Goal: Task Accomplishment & Management: Manage account settings

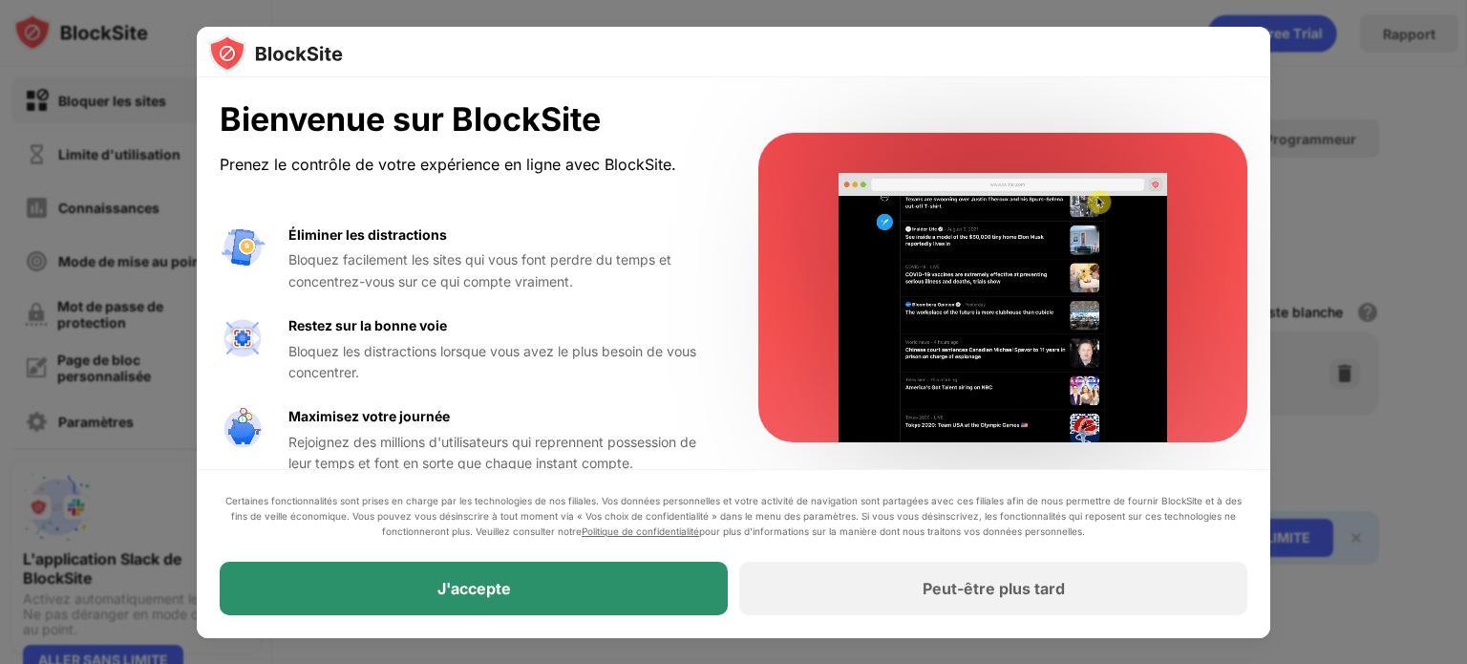
click at [621, 575] on div "J'accepte" at bounding box center [474, 588] width 508 height 53
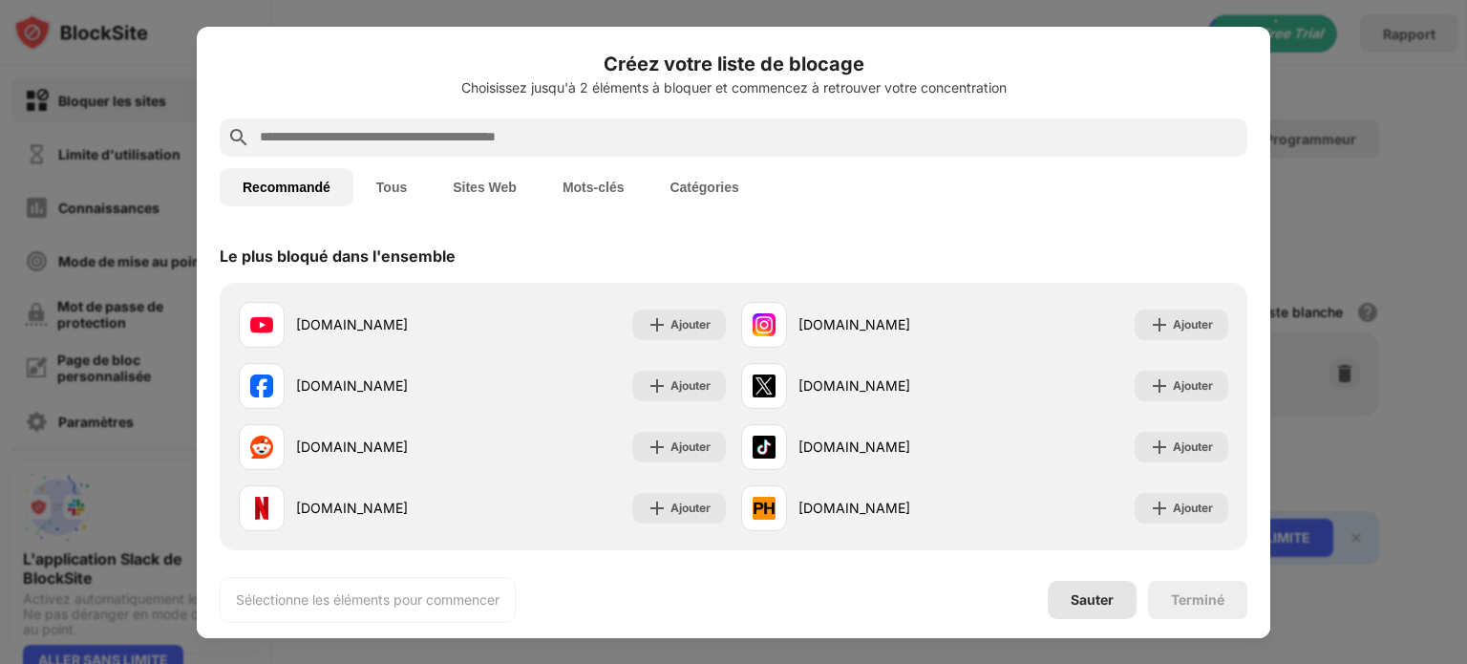
click at [1121, 598] on div "Sauter" at bounding box center [1092, 600] width 89 height 38
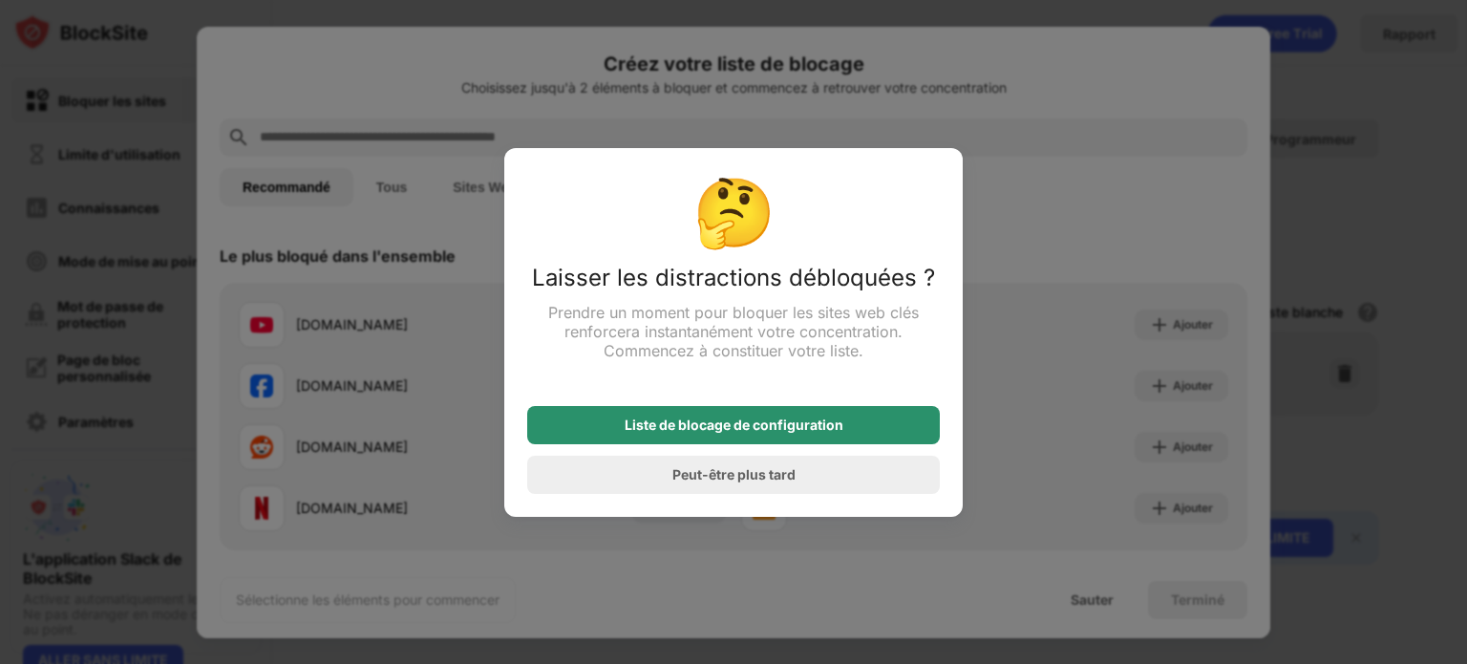
click at [785, 436] on div "Liste de blocage de configuration" at bounding box center [733, 425] width 413 height 38
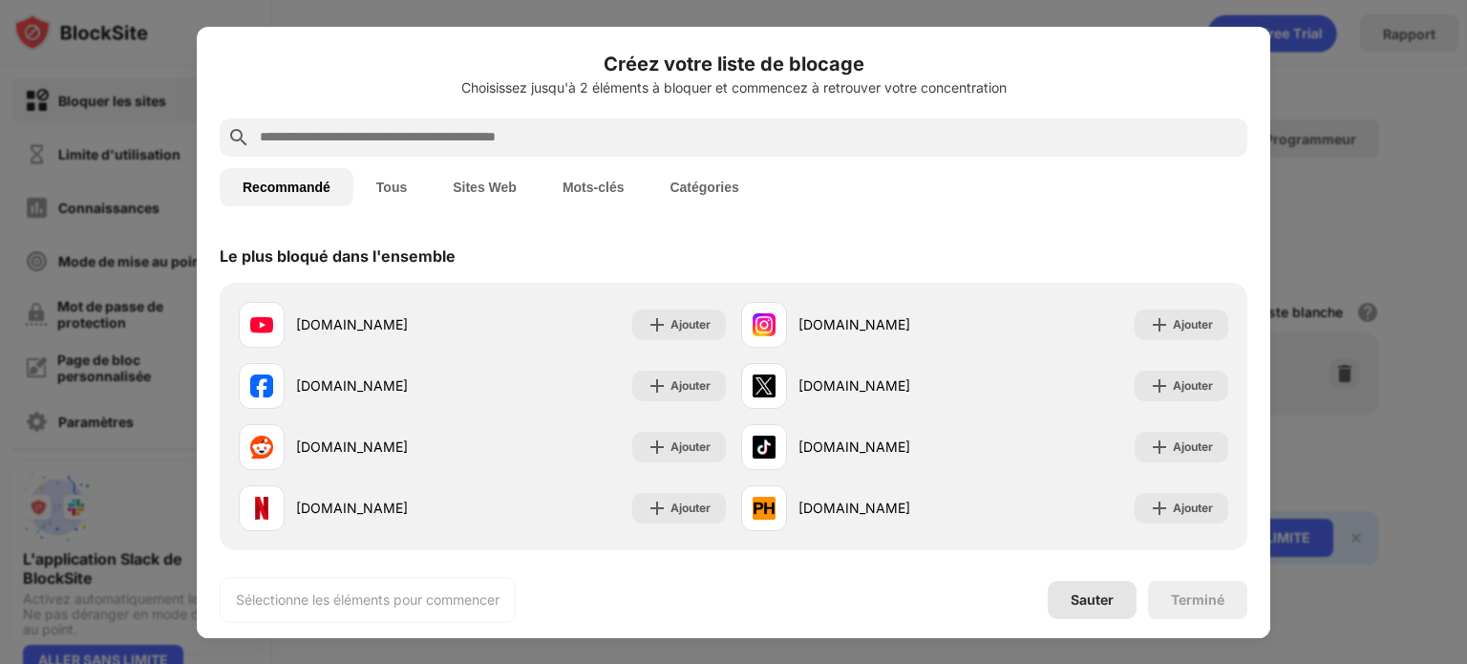
click at [1099, 610] on div "Sauter" at bounding box center [1092, 600] width 89 height 38
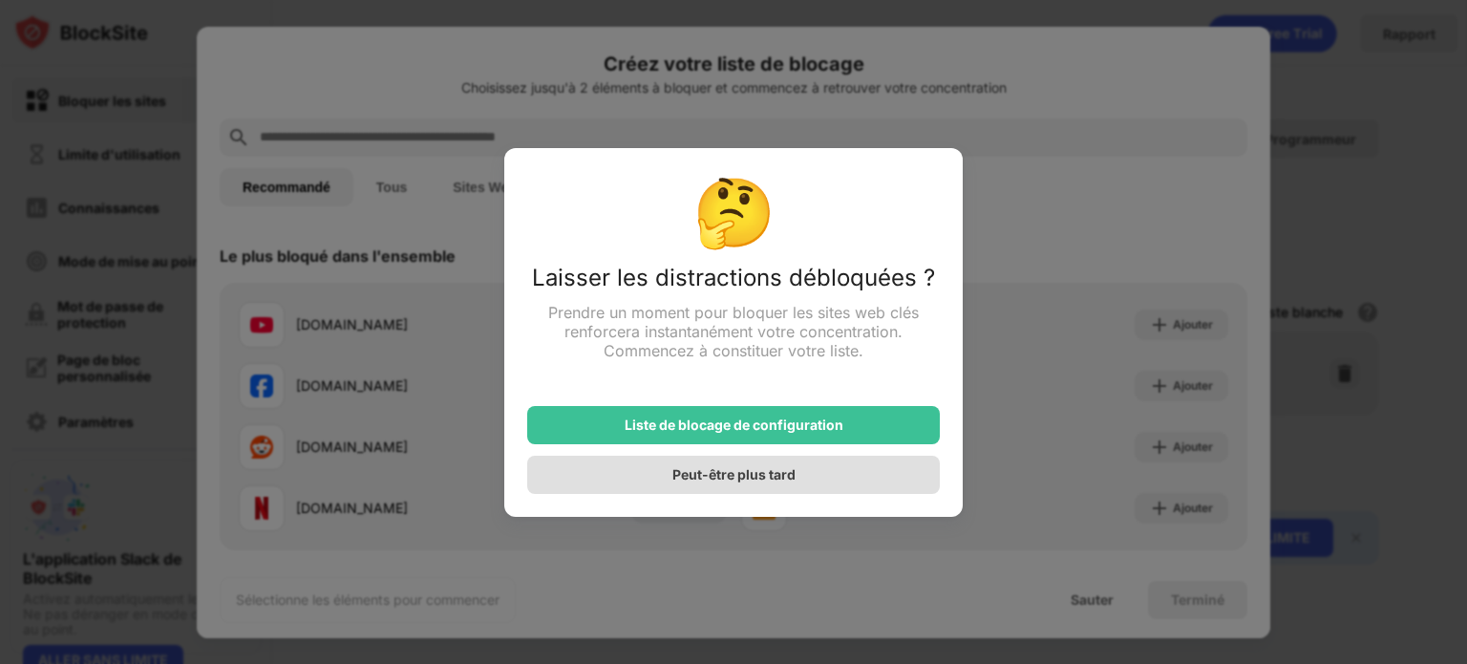
click at [737, 460] on div "Peut-être plus tard" at bounding box center [733, 475] width 413 height 38
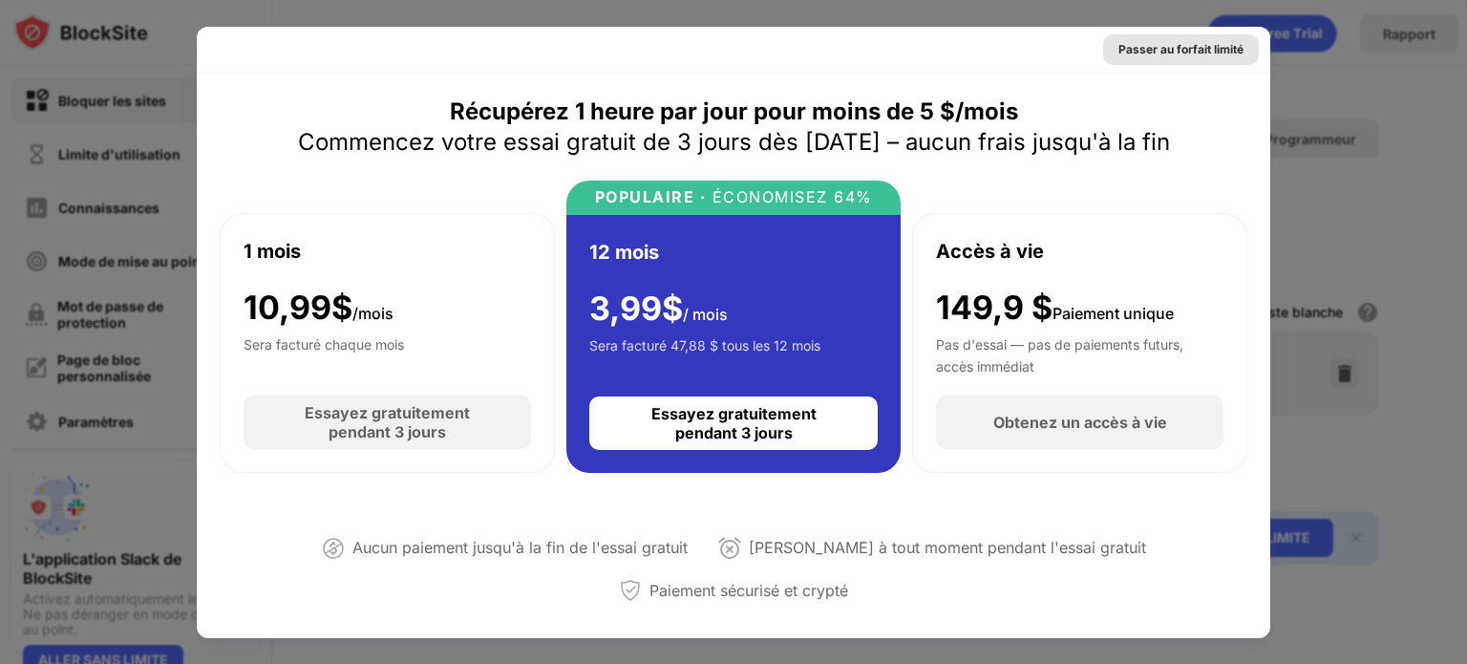
click at [1164, 58] on div "Passer au forfait limité" at bounding box center [1181, 49] width 156 height 31
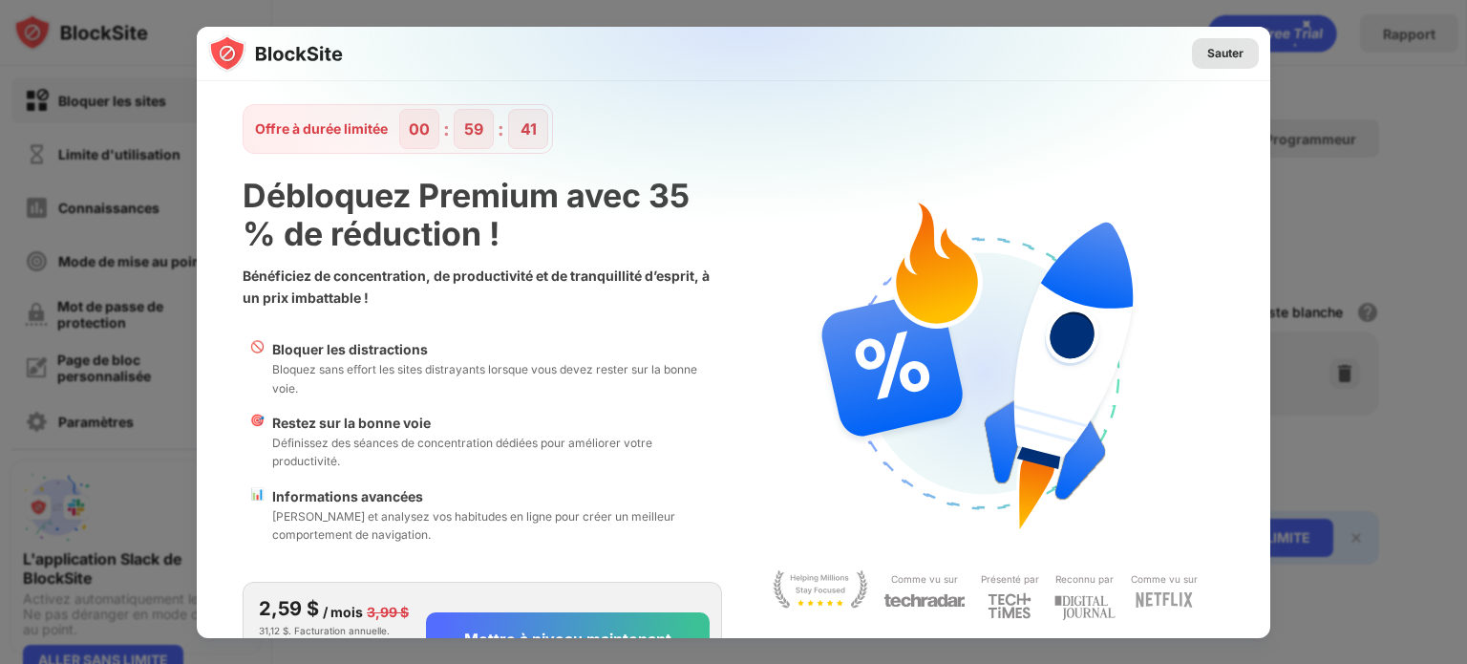
click at [1228, 52] on font "Sauter" at bounding box center [1225, 53] width 36 height 14
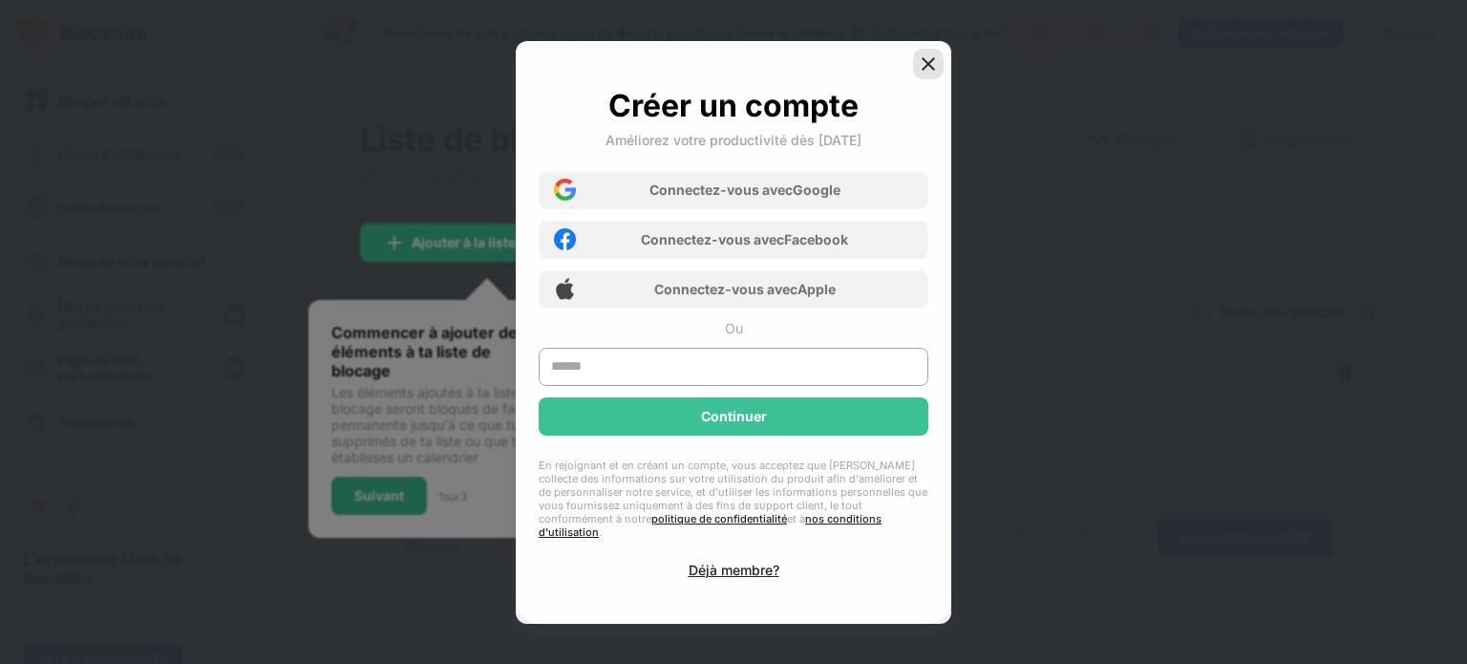
click at [936, 54] on div at bounding box center [928, 64] width 31 height 31
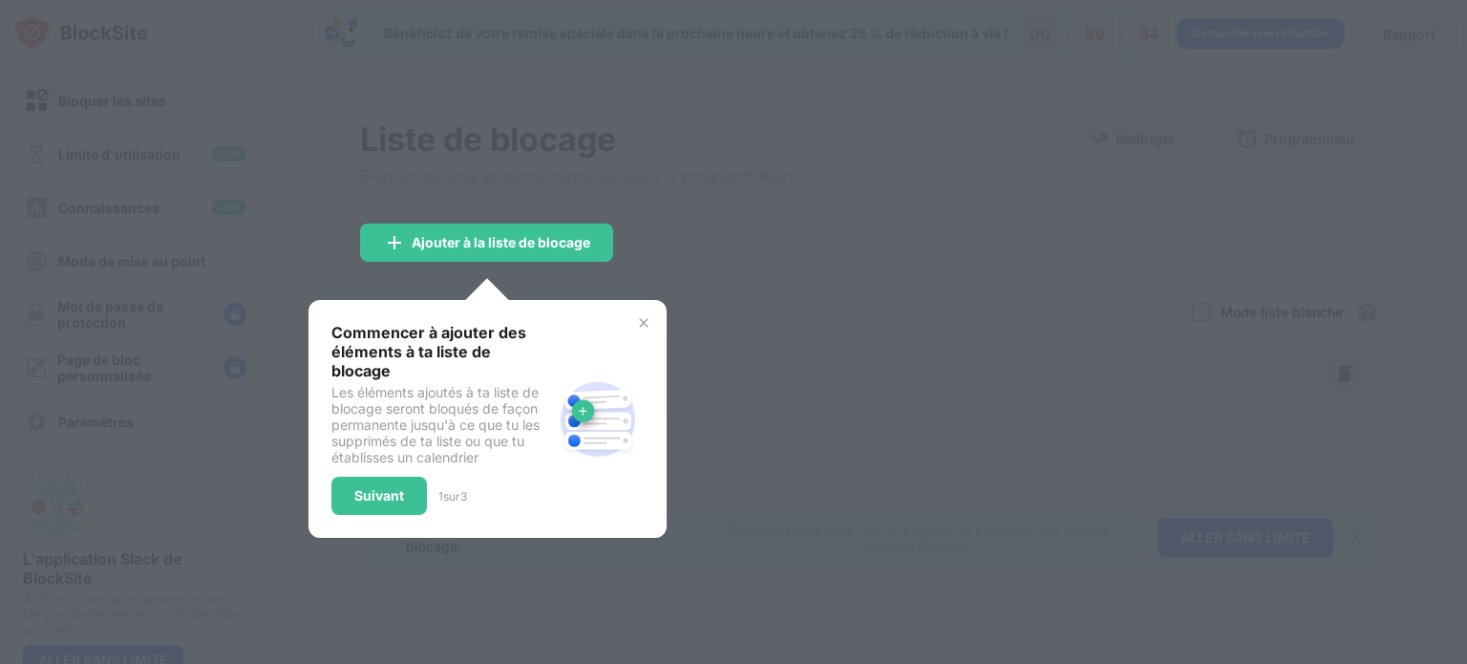
click at [646, 324] on img at bounding box center [643, 322] width 15 height 15
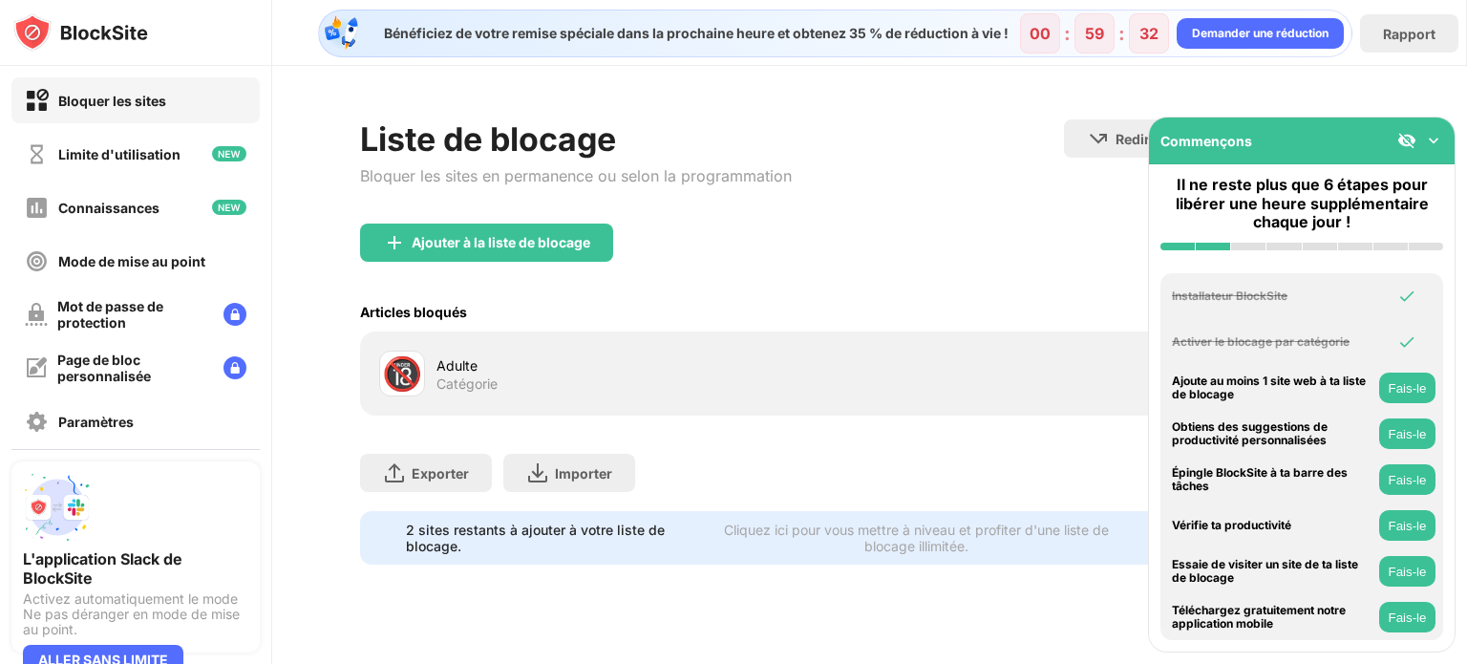
click at [515, 374] on div "Adulte Catégorie" at bounding box center [653, 373] width 433 height 37
click at [440, 375] on font "Catégorie" at bounding box center [467, 383] width 61 height 16
click at [495, 242] on font "Ajouter à la liste de blocage" at bounding box center [501, 242] width 179 height 16
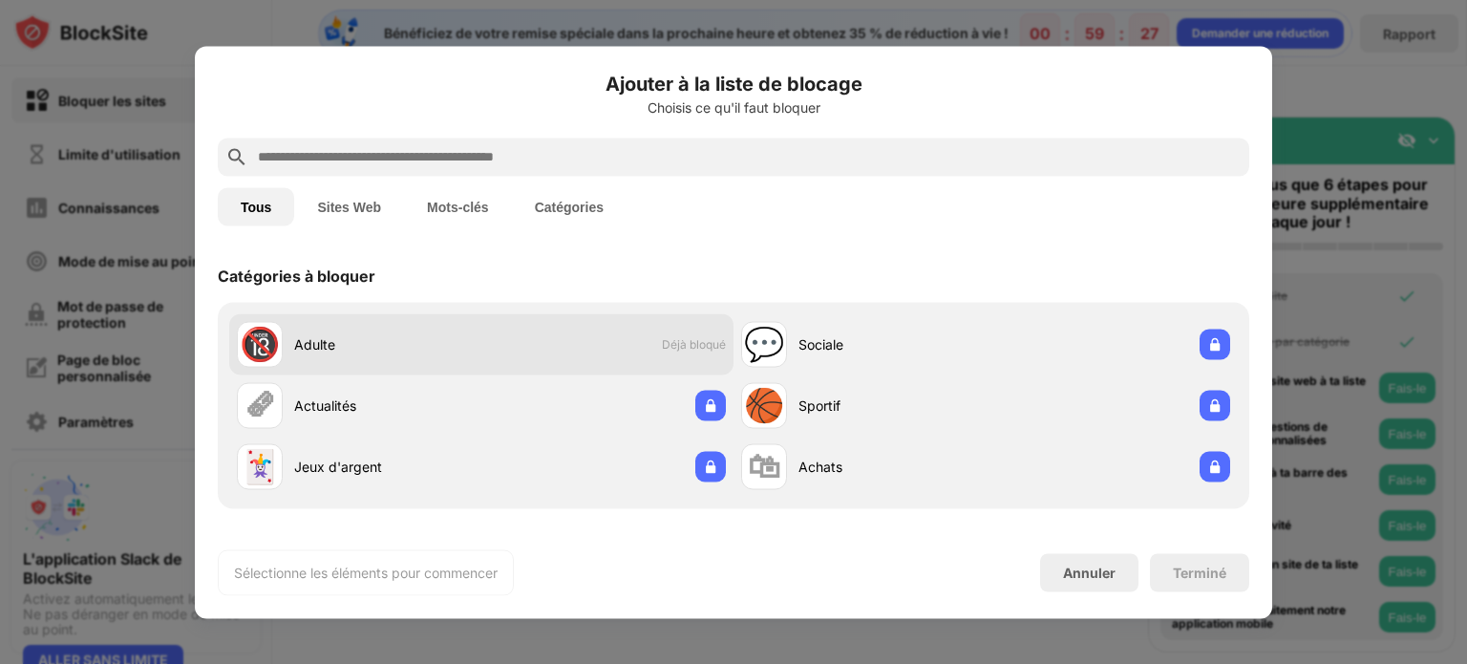
click at [360, 345] on div "Adulte" at bounding box center [387, 344] width 187 height 20
click at [334, 343] on div "Adulte" at bounding box center [387, 344] width 187 height 20
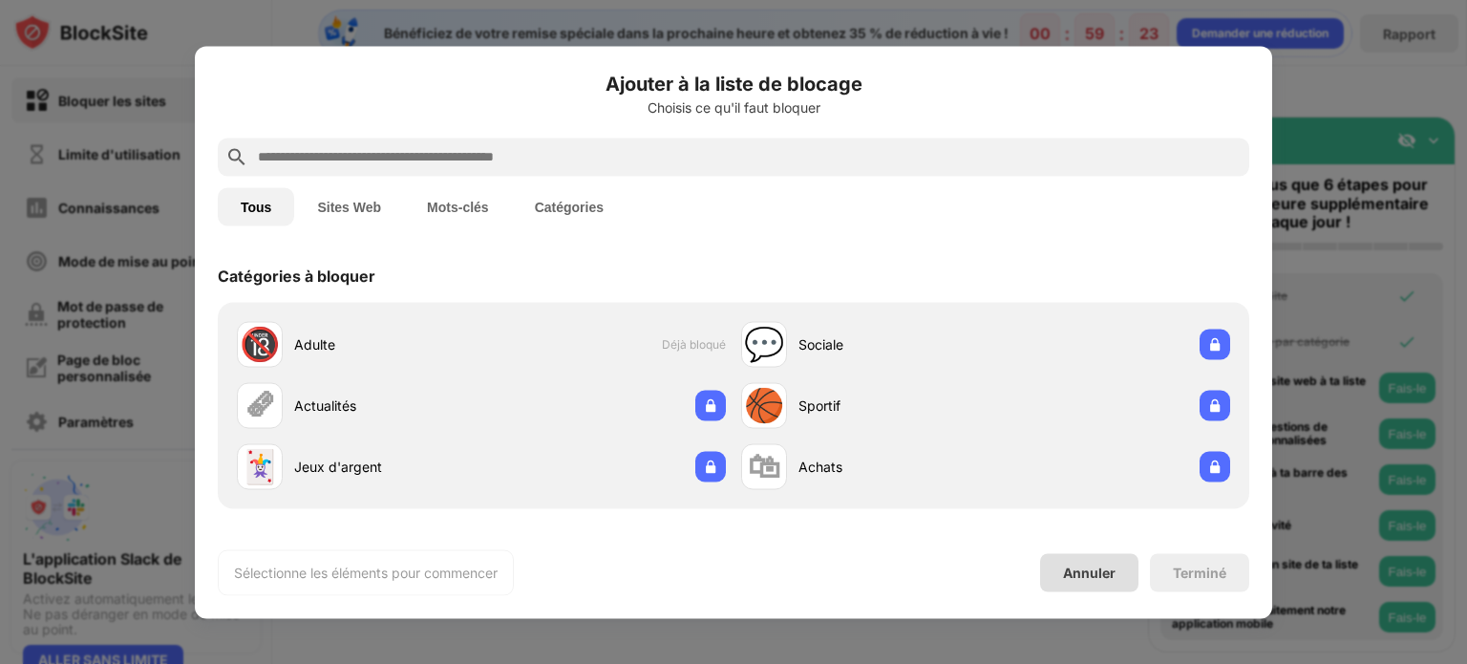
click at [1100, 565] on font "Annuler" at bounding box center [1089, 573] width 53 height 16
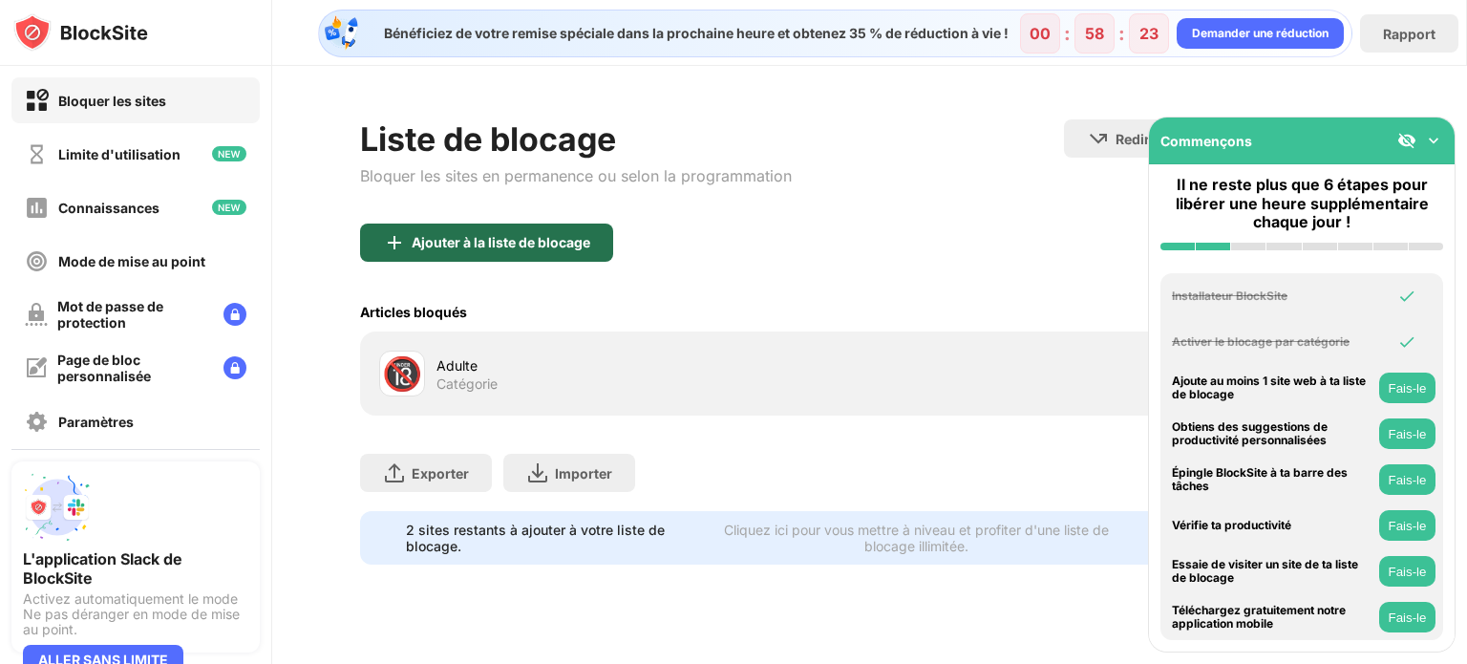
click at [495, 234] on font "Ajouter à la liste de blocage" at bounding box center [501, 242] width 179 height 16
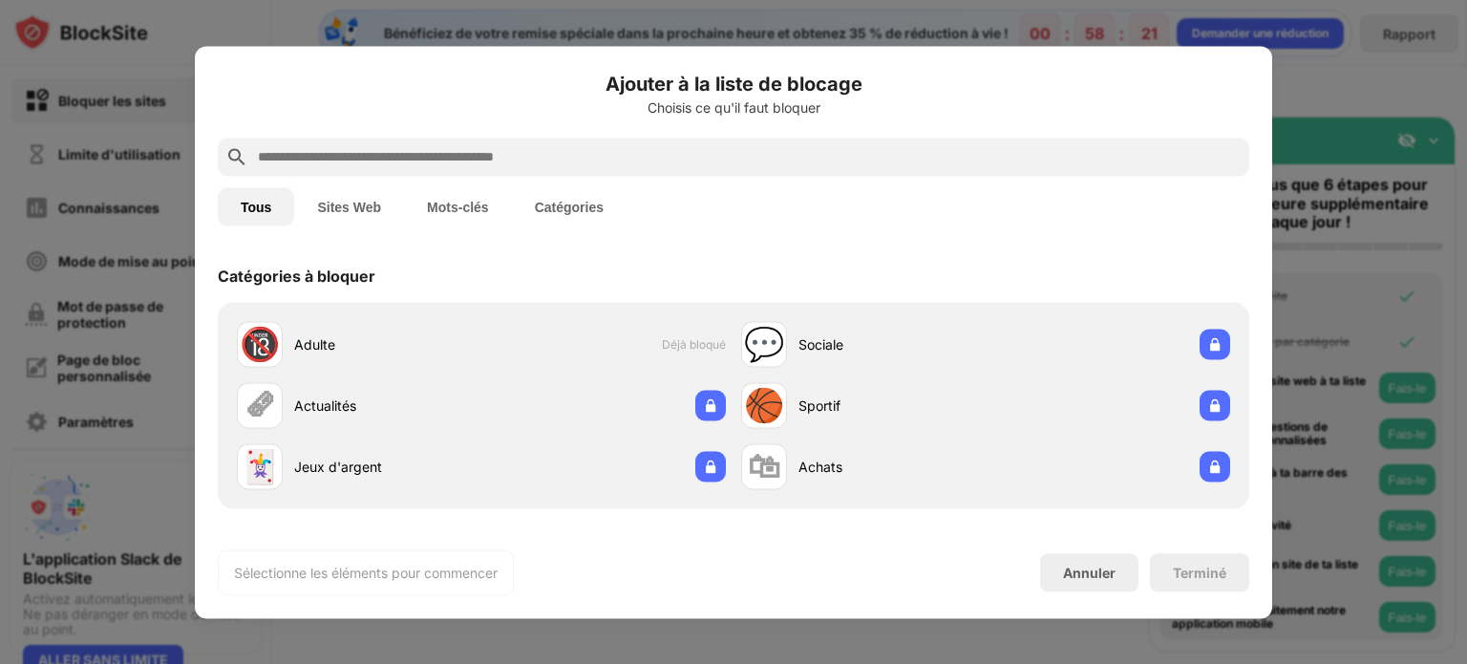
click at [450, 147] on input "text" at bounding box center [749, 156] width 986 height 23
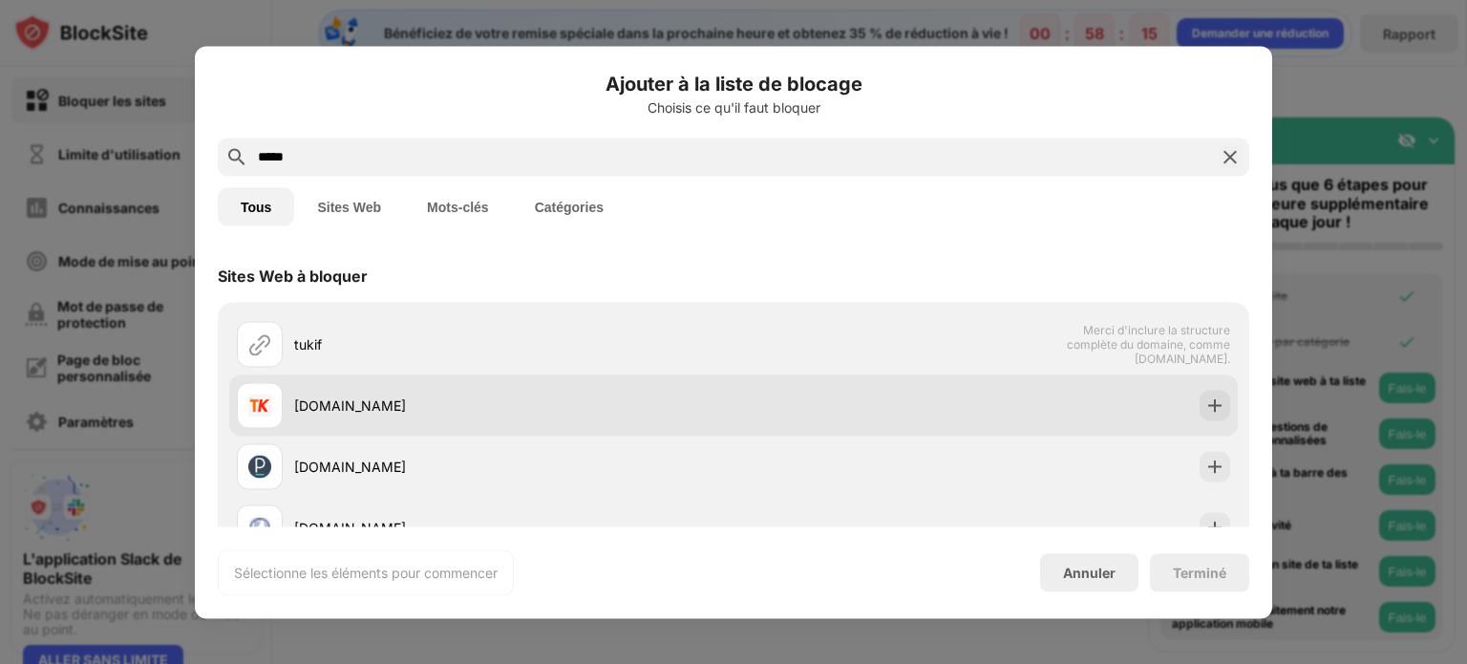
type input "*****"
click at [1219, 415] on div at bounding box center [1215, 405] width 31 height 31
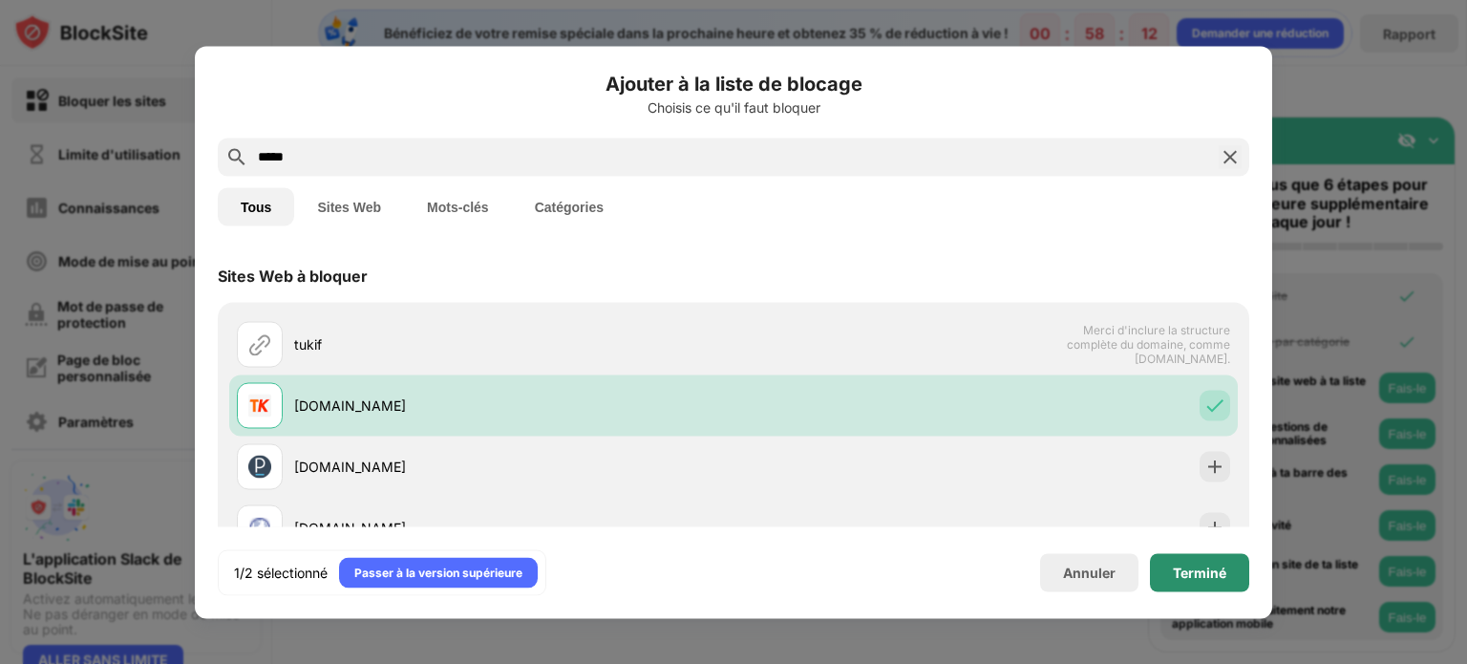
click at [1176, 571] on font "Terminé" at bounding box center [1199, 572] width 53 height 16
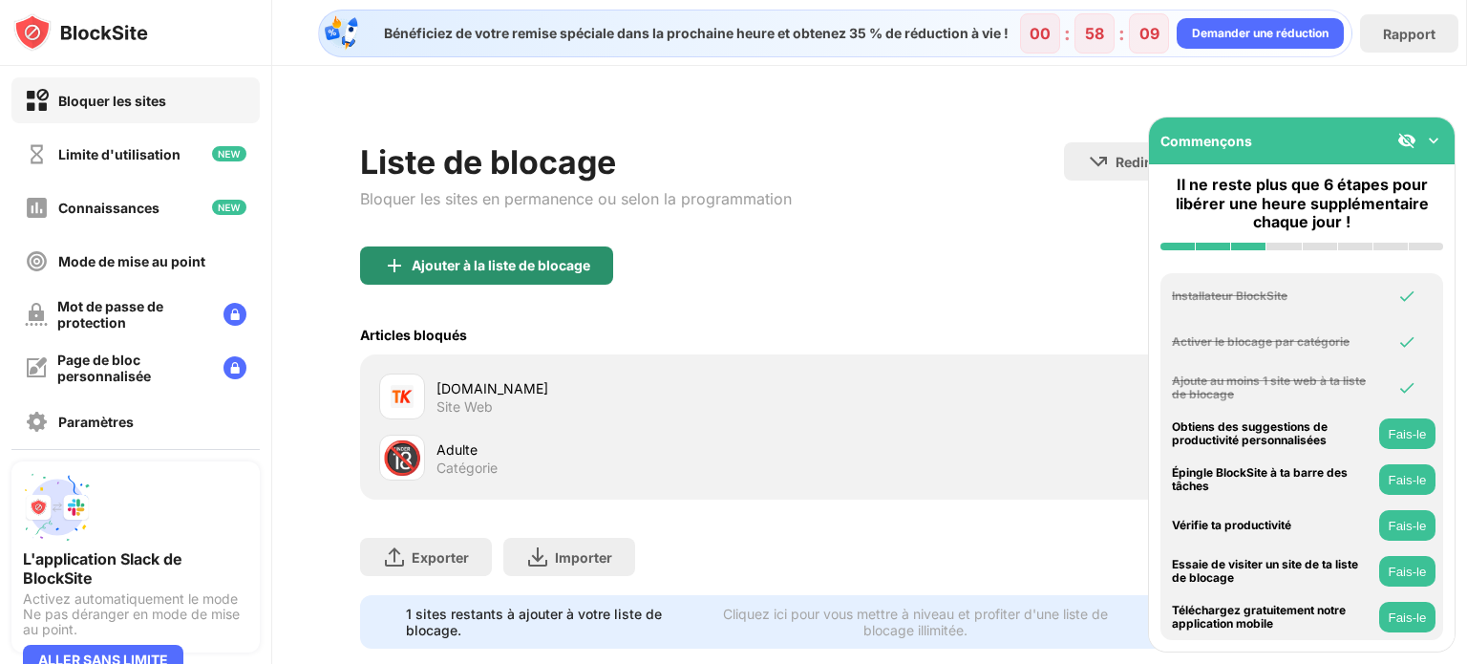
click at [523, 251] on div "Ajouter à la liste de blocage" at bounding box center [486, 265] width 253 height 38
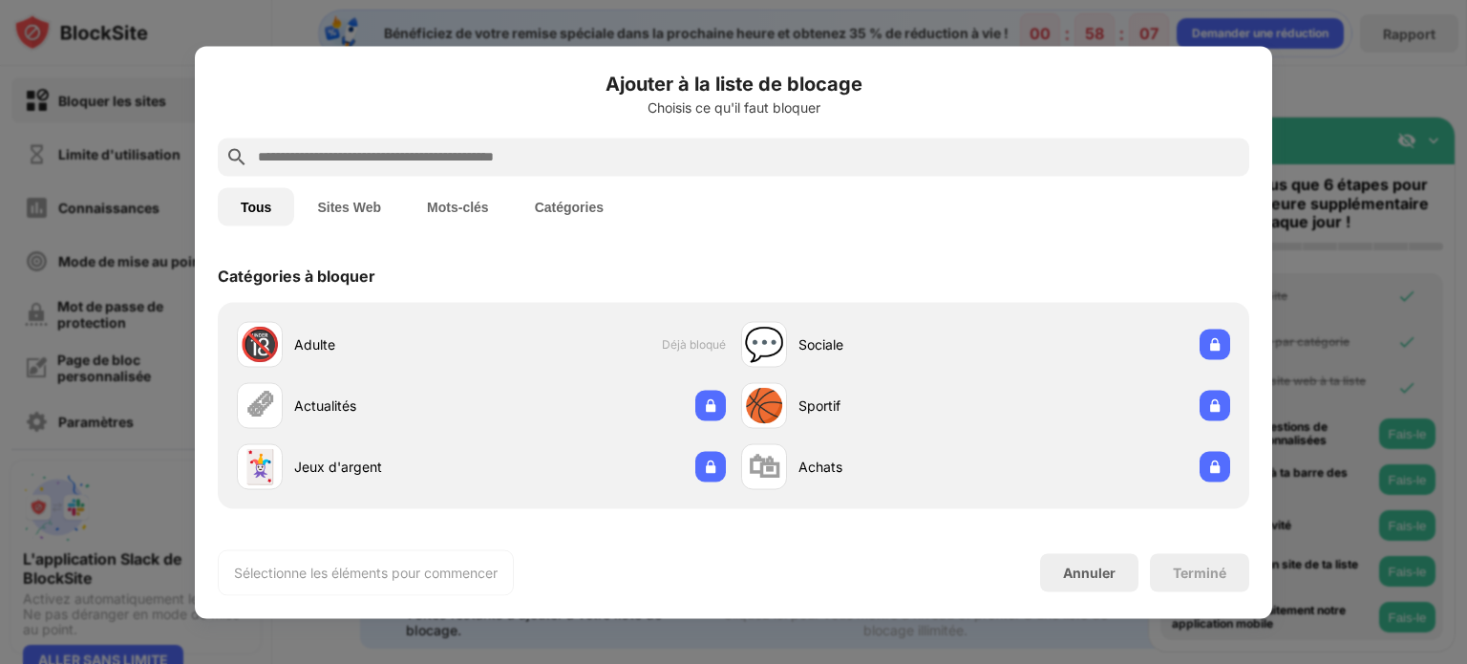
click at [455, 194] on button "Mots-clés" at bounding box center [458, 206] width 108 height 38
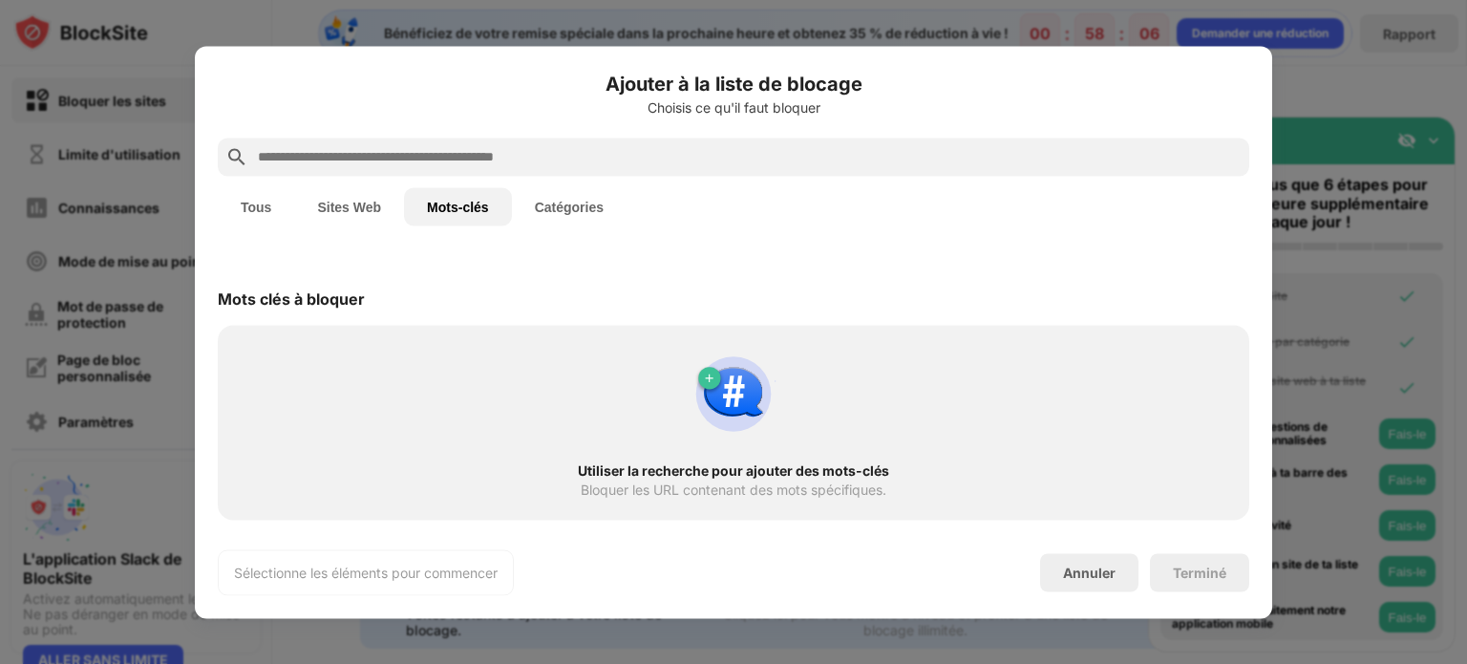
click at [447, 157] on input "text" at bounding box center [749, 156] width 986 height 23
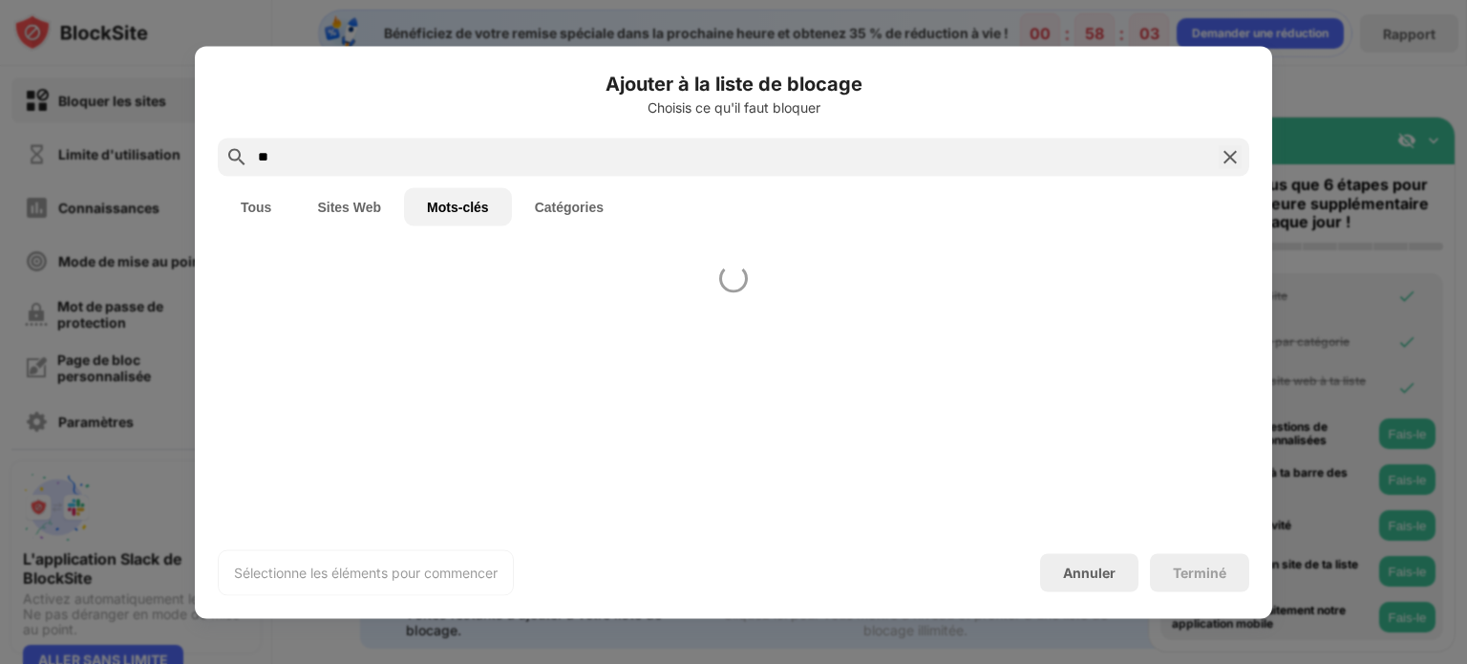
type input "*"
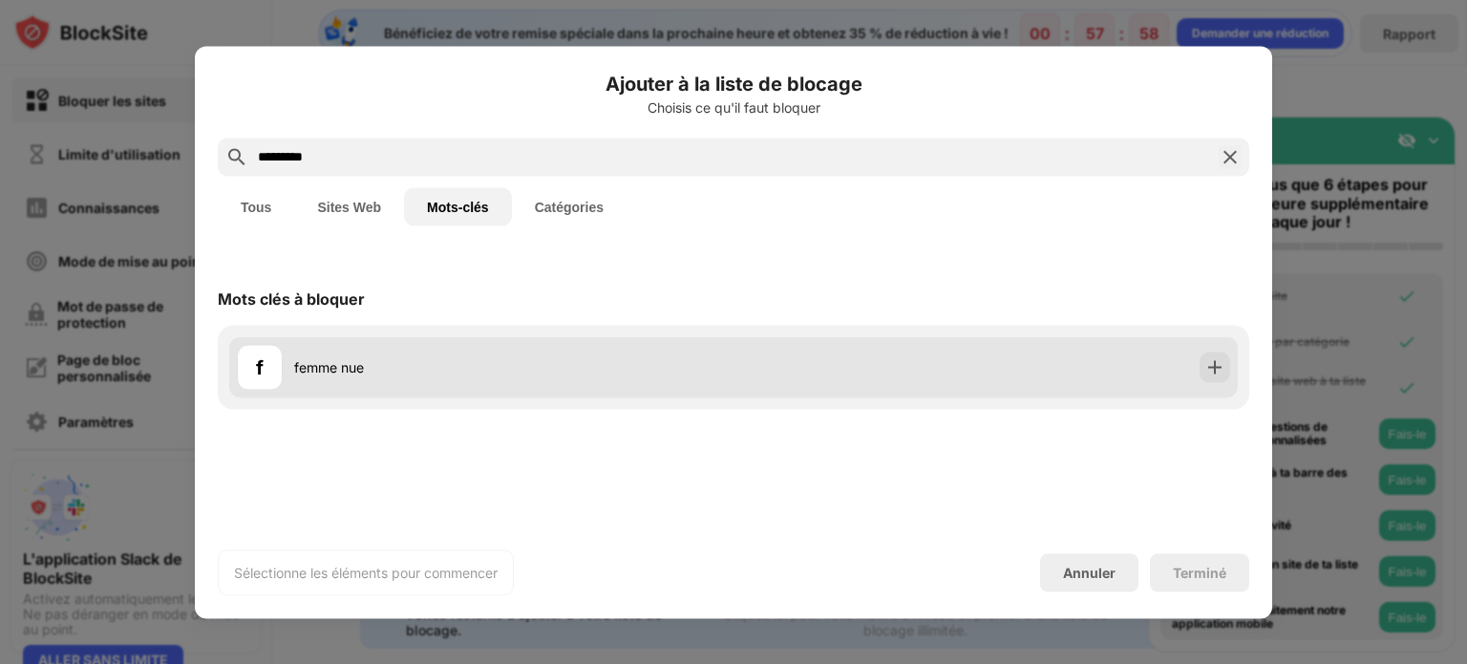
type input "*********"
click at [331, 376] on div "femme nue" at bounding box center [513, 367] width 439 height 20
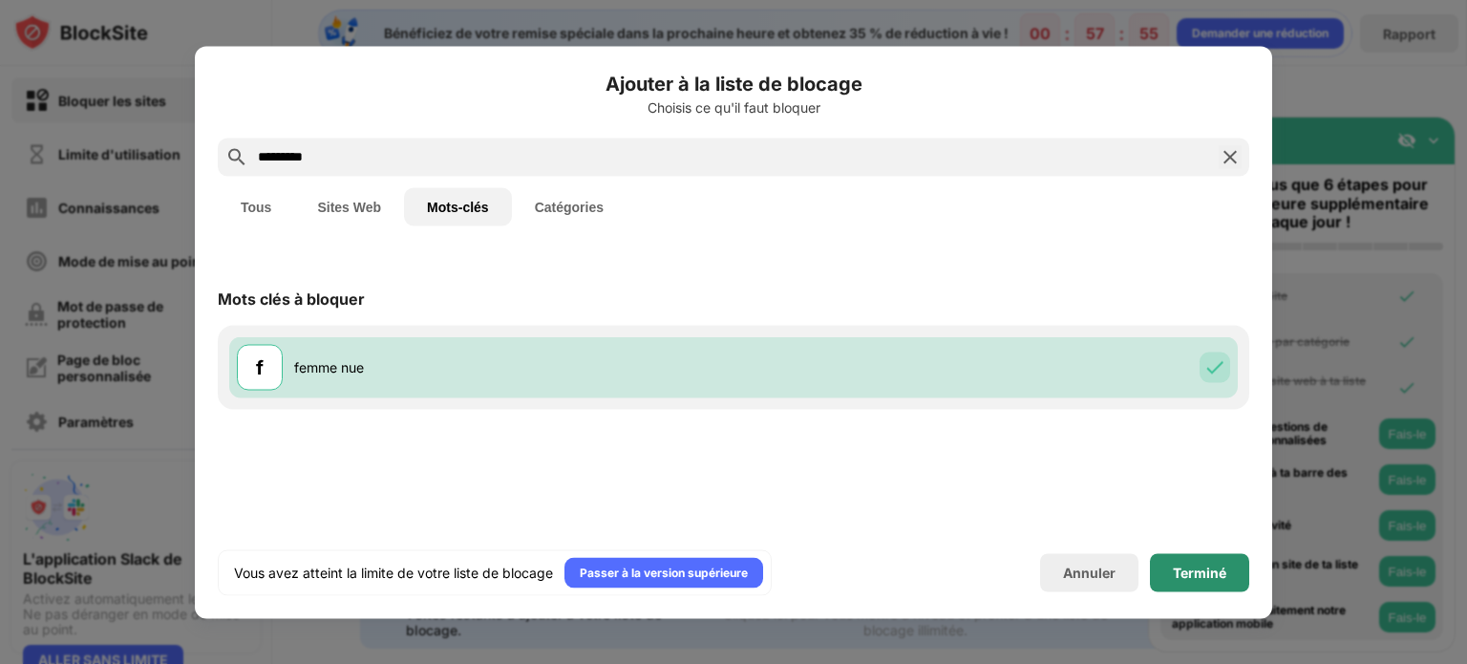
click at [1185, 566] on font "Terminé" at bounding box center [1199, 572] width 53 height 16
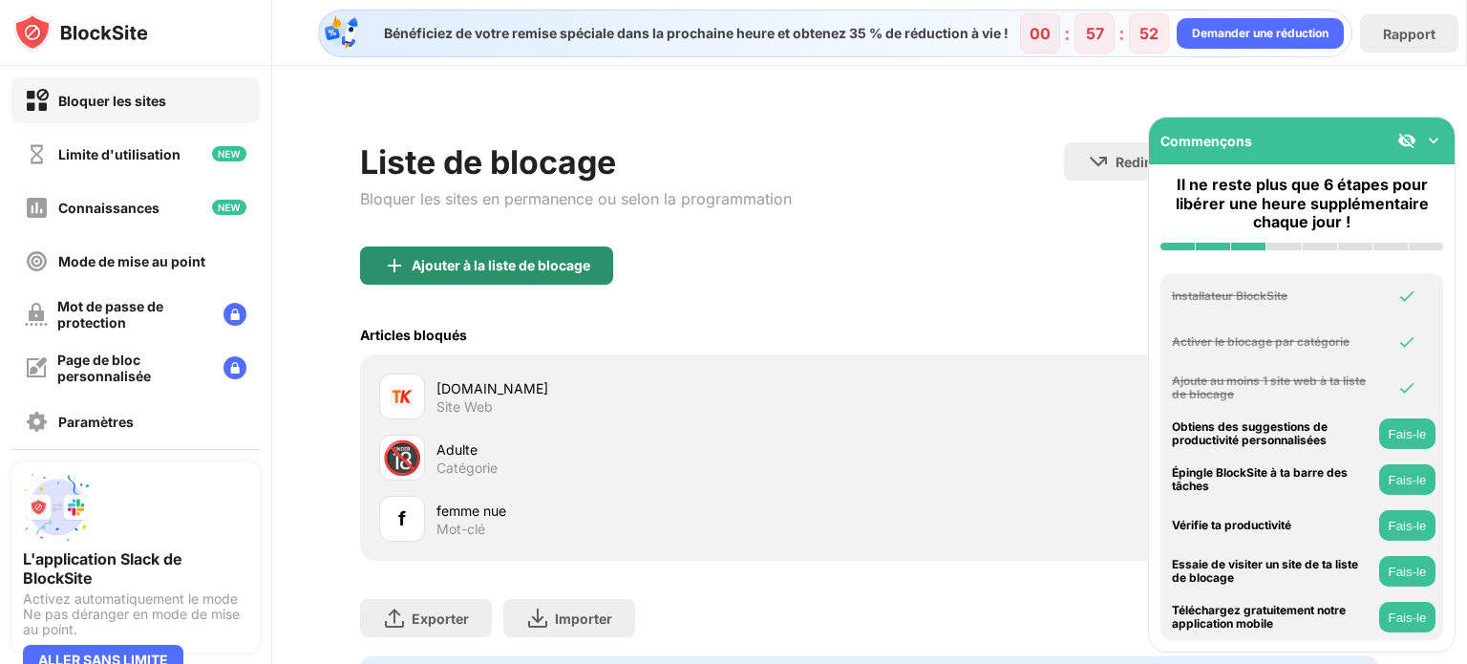
click at [563, 259] on font "Ajouter à la liste de blocage" at bounding box center [501, 265] width 179 height 16
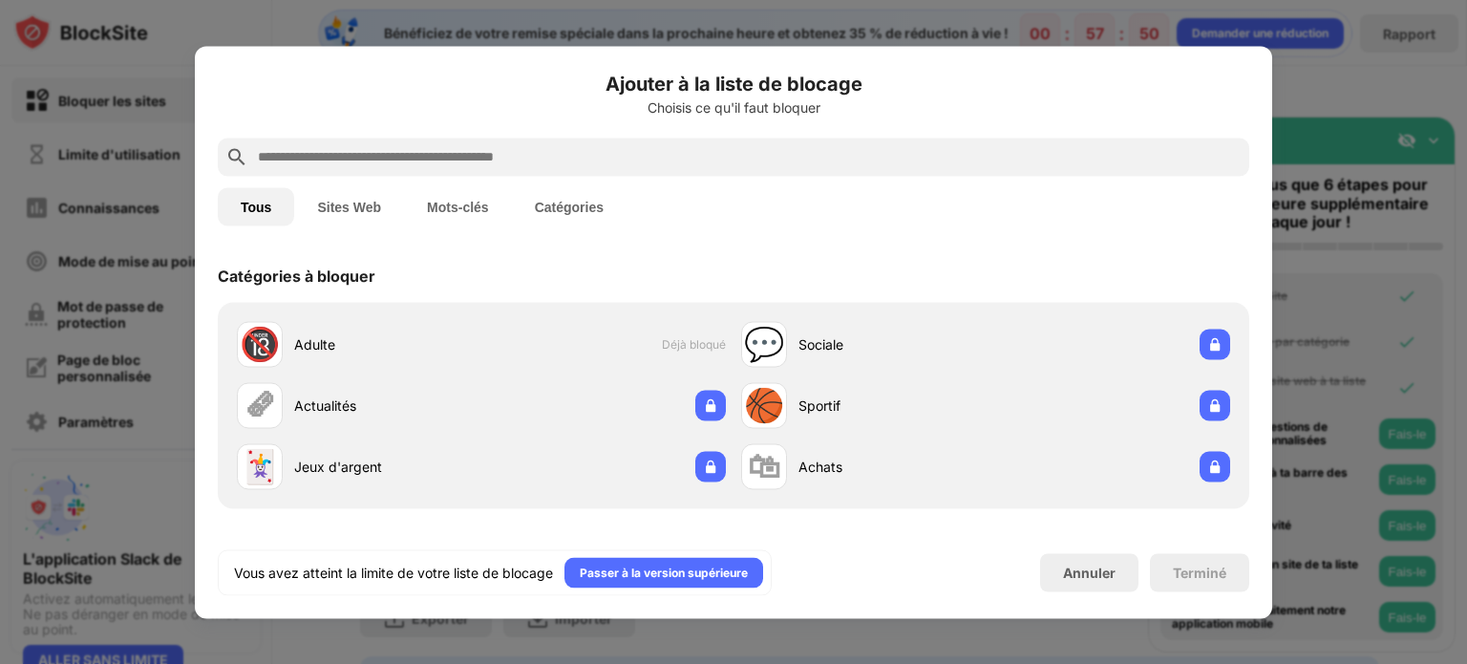
click at [491, 153] on input "text" at bounding box center [749, 156] width 986 height 23
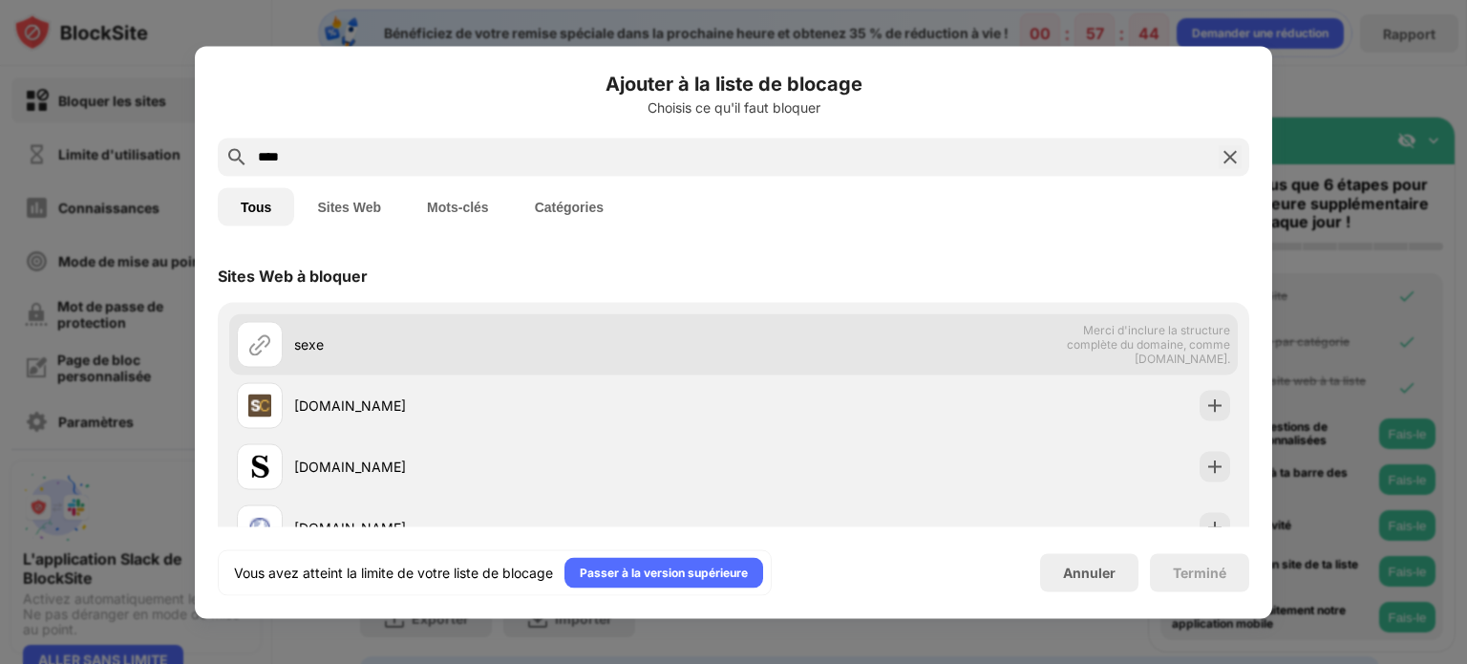
type input "****"
click at [423, 346] on div "sexe" at bounding box center [513, 344] width 439 height 20
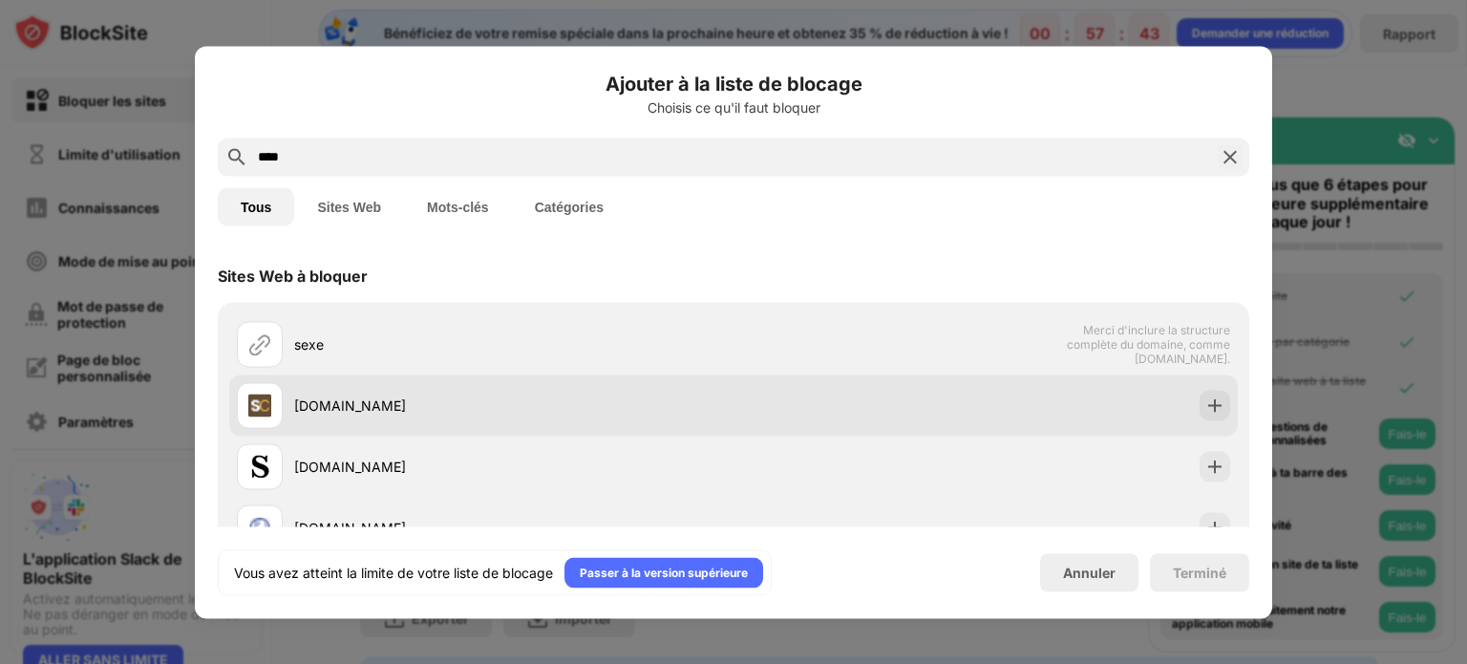
click at [384, 385] on div "[DOMAIN_NAME]" at bounding box center [485, 405] width 497 height 46
click at [1206, 392] on div at bounding box center [1215, 405] width 31 height 31
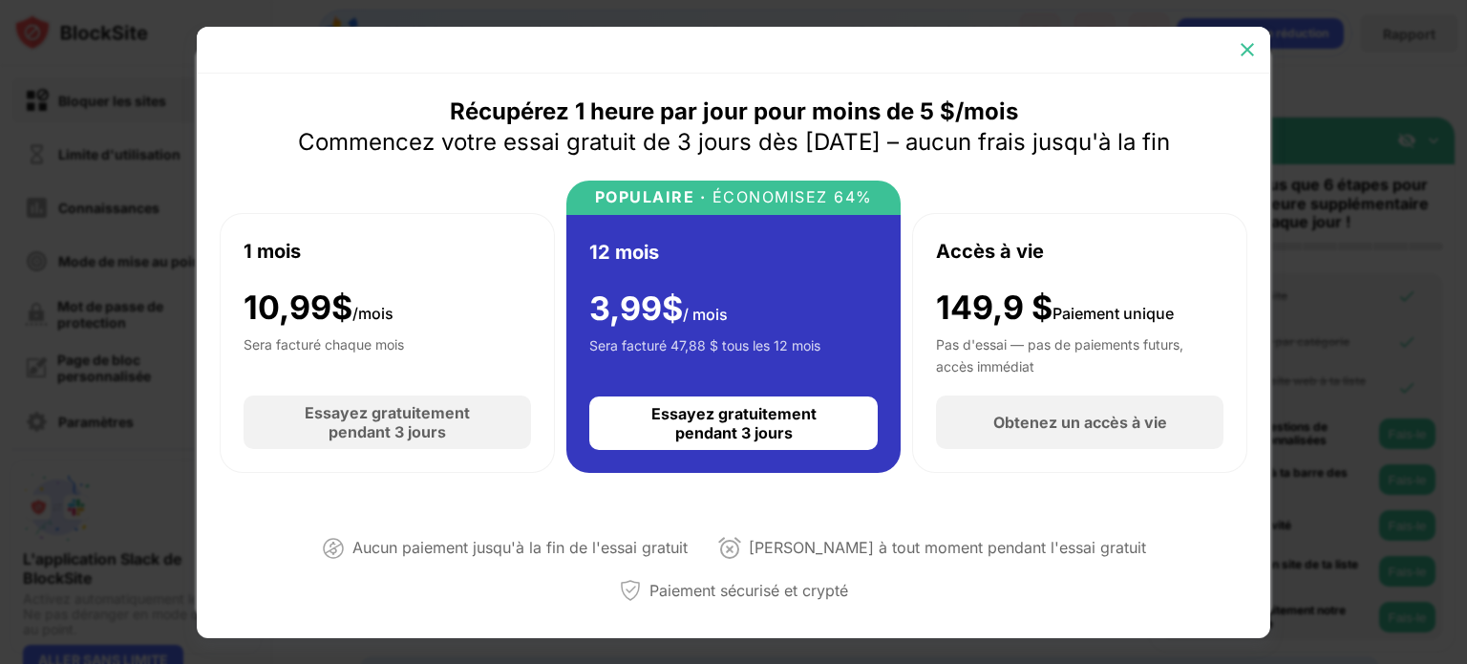
click at [1258, 40] on div at bounding box center [1247, 49] width 31 height 31
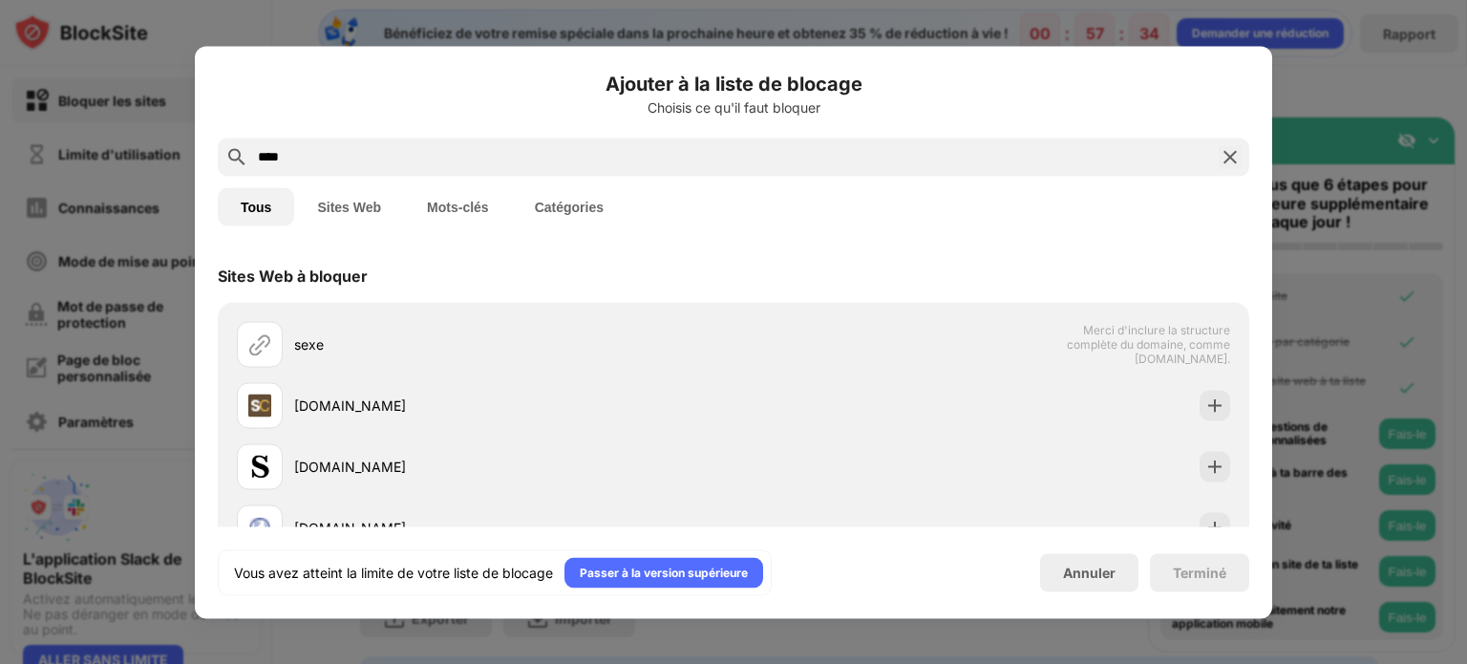
click at [351, 145] on input "****" at bounding box center [733, 156] width 955 height 23
click at [1231, 168] on div "****" at bounding box center [734, 157] width 1032 height 38
click at [1231, 159] on img at bounding box center [1230, 156] width 23 height 23
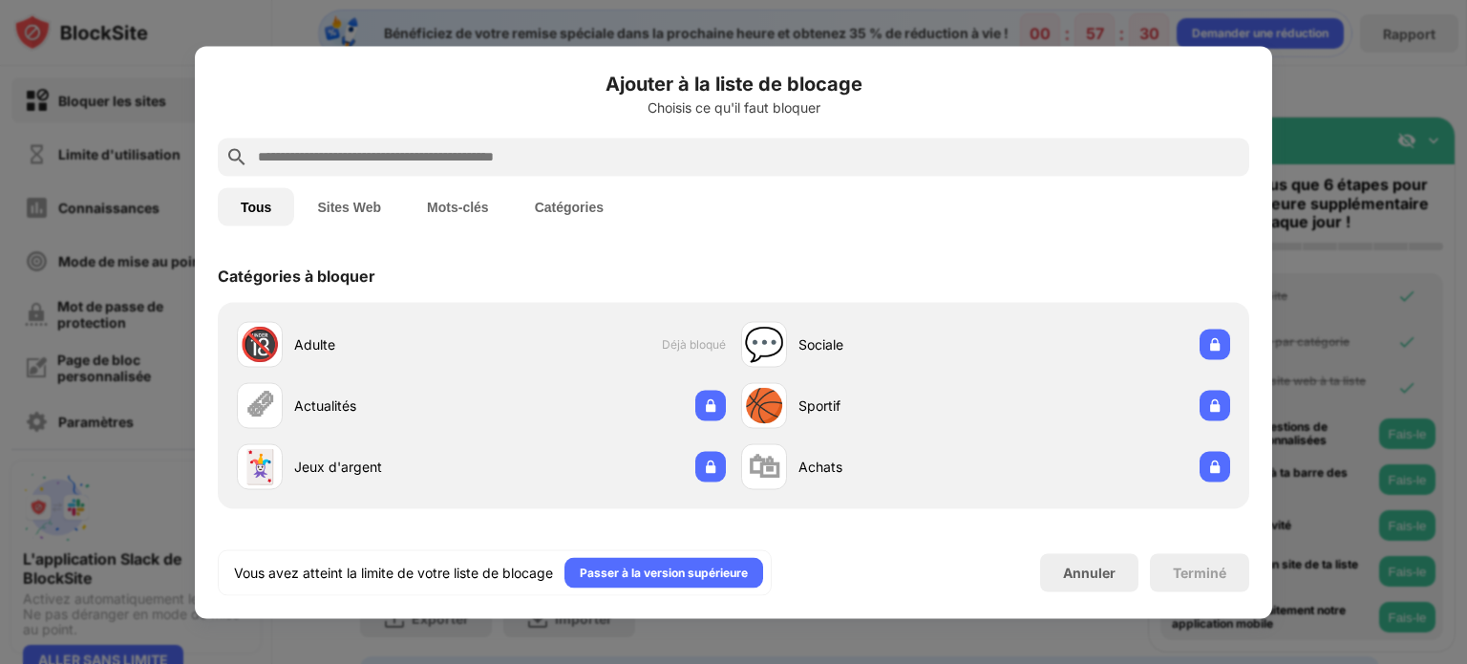
click at [1231, 159] on input "text" at bounding box center [749, 156] width 986 height 23
click at [1074, 575] on font "Annuler" at bounding box center [1089, 573] width 53 height 16
